Goal: Transaction & Acquisition: Purchase product/service

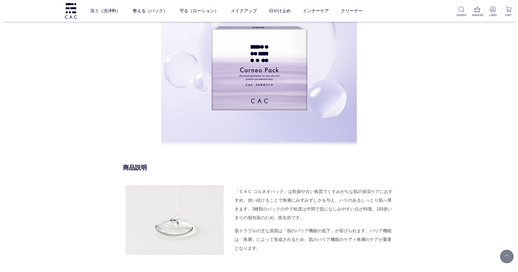
scroll to position [375, 0]
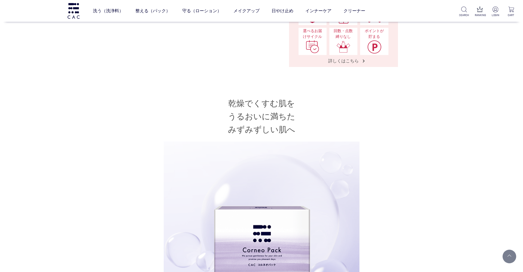
scroll to position [170, 0]
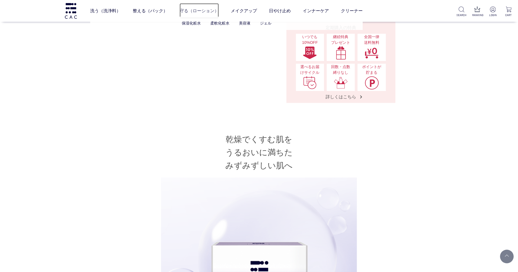
click at [190, 8] on link "守る（ローション）" at bounding box center [199, 10] width 39 height 15
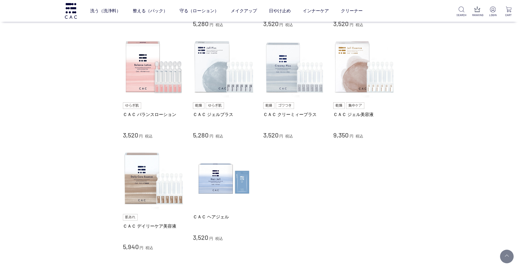
scroll to position [238, 0]
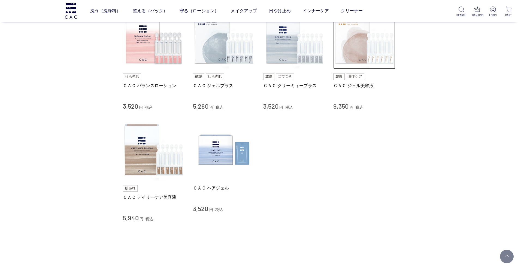
click at [363, 60] on img at bounding box center [364, 38] width 62 height 62
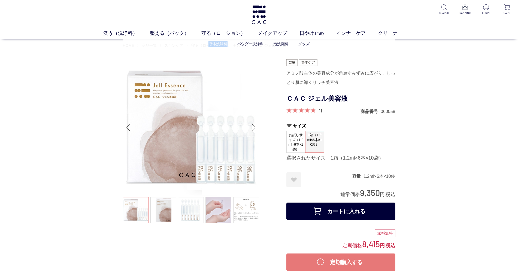
drag, startPoint x: 209, startPoint y: 40, endPoint x: 242, endPoint y: 39, distance: 33.0
click at [241, 39] on ul "液体洗浄料 パウダー洗浄料 泡洗顔料 グッズ" at bounding box center [259, 43] width 272 height 13
click at [248, 44] on link "パウダー洗浄料" at bounding box center [250, 44] width 27 height 4
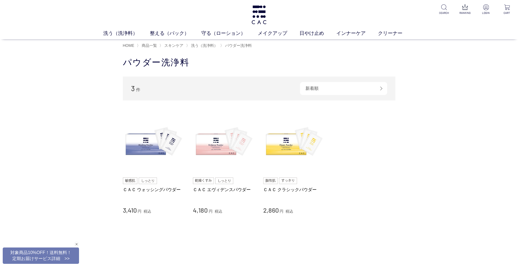
click at [162, 186] on div "ＣＡＣ ウォッシングパウダー 3,410 円 税込" at bounding box center [154, 196] width 62 height 37
click at [156, 151] on img at bounding box center [154, 142] width 62 height 62
